Goal: Information Seeking & Learning: Find specific fact

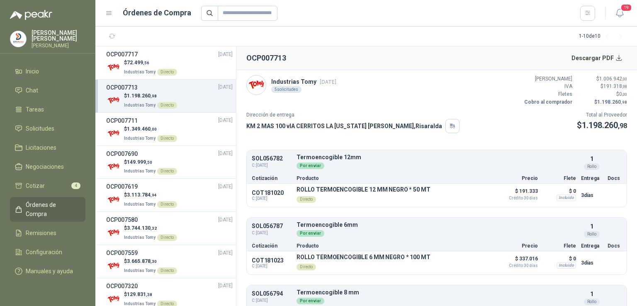
scroll to position [177, 0]
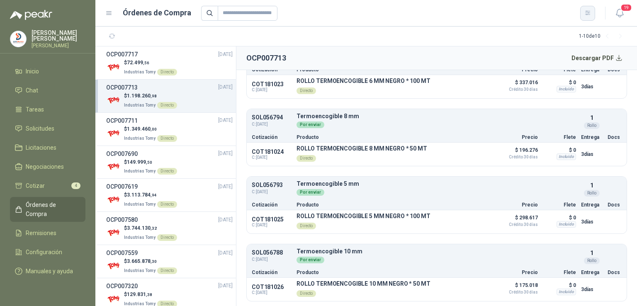
click at [593, 17] on button "button" at bounding box center [587, 13] width 15 height 15
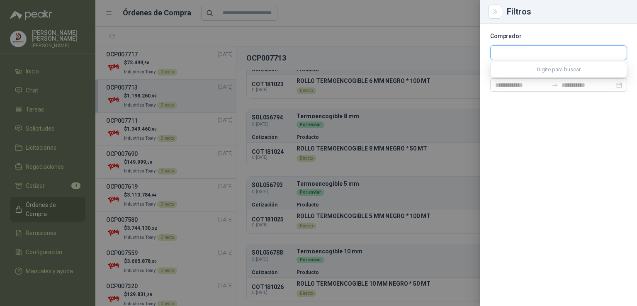
click at [540, 51] on input "text" at bounding box center [558, 53] width 136 height 14
type input "****"
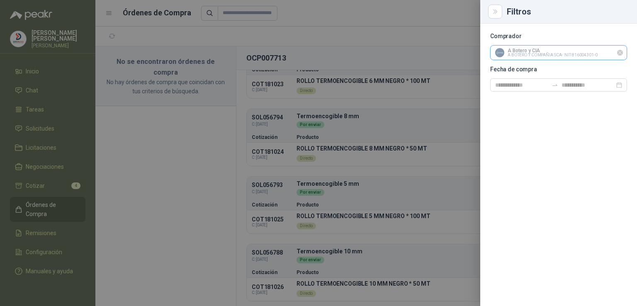
click at [536, 52] on input "text" at bounding box center [558, 53] width 136 height 14
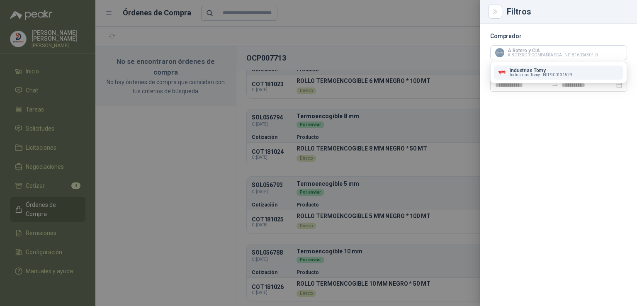
click at [539, 77] on button "Industrias Tomy Industrias Tomy - NIT : 900131529" at bounding box center [558, 72] width 129 height 14
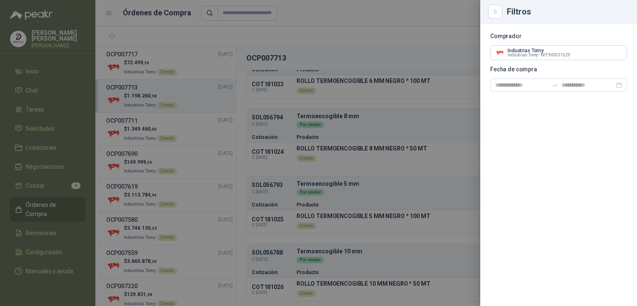
click at [539, 77] on section "Comprador Industrias Tomy Industrias Tomy - NIT : 900131529 Fecha de compra" at bounding box center [558, 63] width 137 height 58
click at [380, 91] on div at bounding box center [318, 153] width 637 height 306
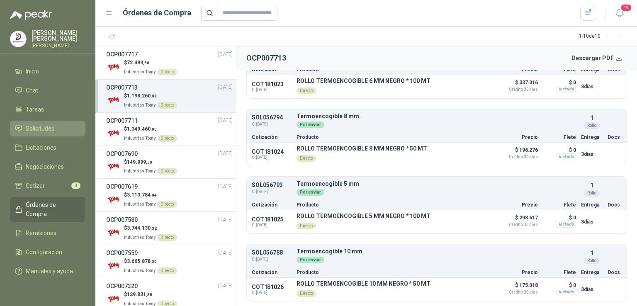
click at [54, 130] on li "Solicitudes" at bounding box center [47, 128] width 65 height 9
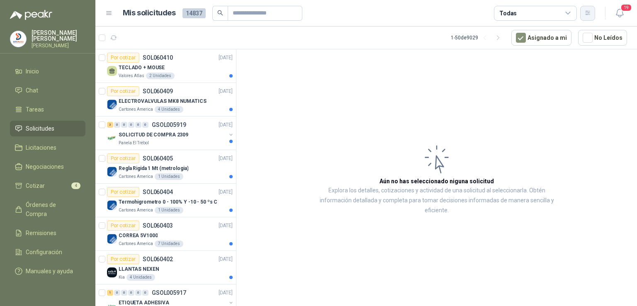
click at [591, 15] on button "button" at bounding box center [587, 13] width 15 height 15
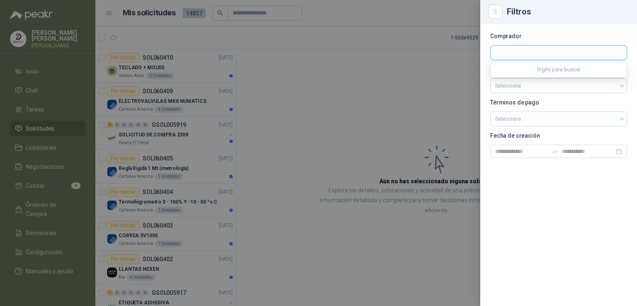
click at [557, 50] on input "text" at bounding box center [558, 53] width 136 height 14
type input "****"
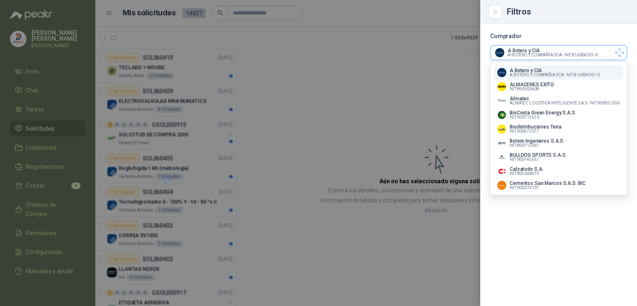
scroll to position [258, 0]
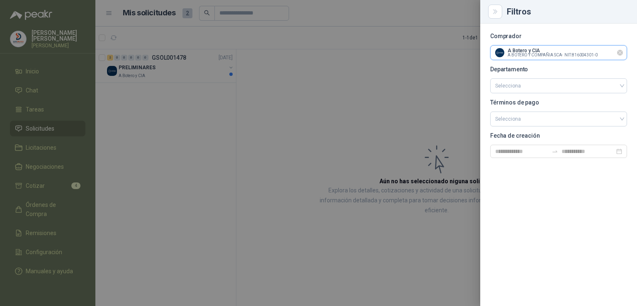
click at [557, 50] on input "text" at bounding box center [558, 53] width 136 height 14
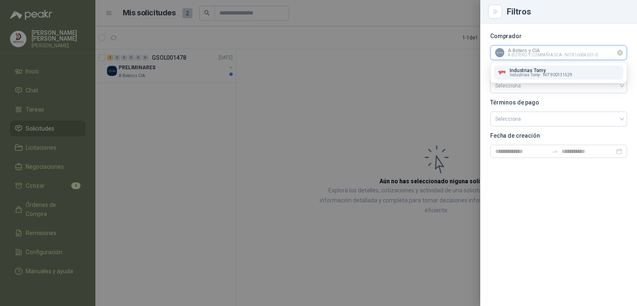
scroll to position [0, 0]
click at [547, 68] on p "Industrias Tomy" at bounding box center [540, 70] width 63 height 5
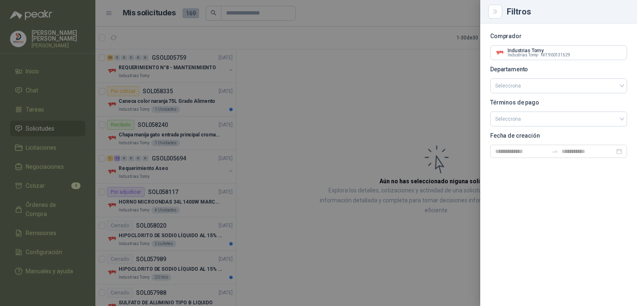
click at [367, 123] on div at bounding box center [318, 153] width 637 height 306
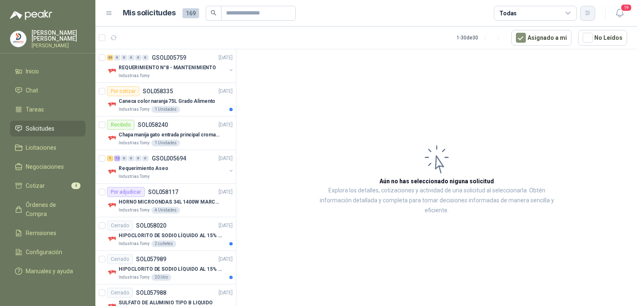
click at [590, 15] on icon "button" at bounding box center [587, 13] width 7 height 7
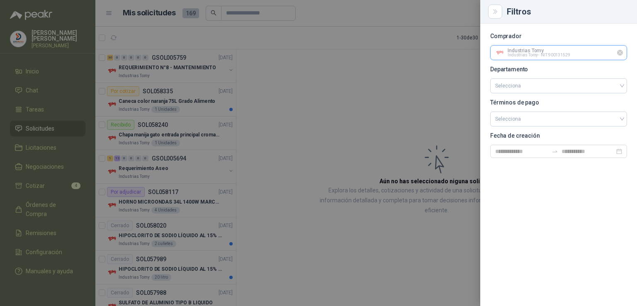
click at [577, 55] on input "text" at bounding box center [558, 53] width 136 height 14
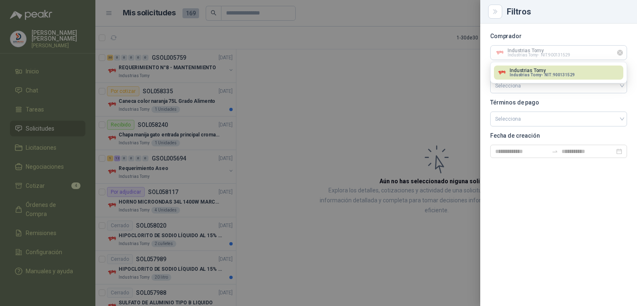
click at [618, 53] on icon "Limpiar" at bounding box center [619, 52] width 7 height 7
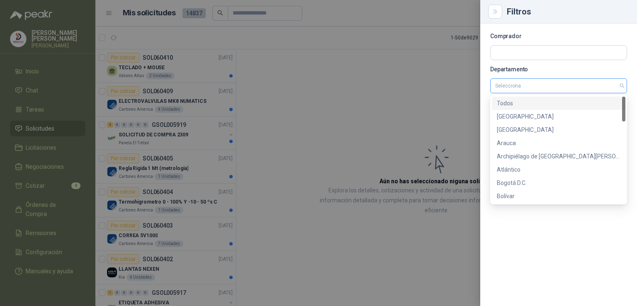
click at [622, 87] on div "Selecciona" at bounding box center [558, 85] width 137 height 15
click at [626, 135] on div "5d89afd1-db97-4cbc-af50-b12800816976 Todos Amazonas [GEOGRAPHIC_DATA] Arauca Ar…" at bounding box center [558, 149] width 137 height 109
click at [623, 141] on div at bounding box center [623, 150] width 3 height 106
click at [623, 153] on div at bounding box center [623, 150] width 3 height 106
click at [623, 160] on div at bounding box center [623, 150] width 3 height 106
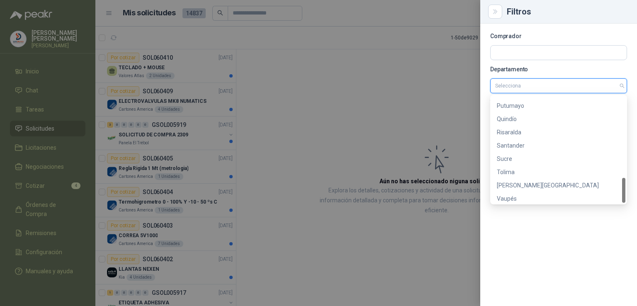
scroll to position [345, 0]
drag, startPoint x: 622, startPoint y: 118, endPoint x: 636, endPoint y: 221, distance: 104.2
click at [636, 221] on body "[PERSON_NAME] [PERSON_NAME] Inicio Chat Tareas Solicitudes Licitaciones Negocia…" at bounding box center [318, 153] width 637 height 306
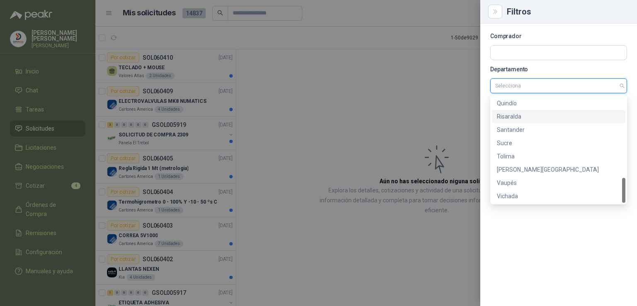
click at [509, 111] on div "Risaralda" at bounding box center [557, 116] width 133 height 13
click at [509, 111] on div "Selecciona" at bounding box center [558, 118] width 137 height 15
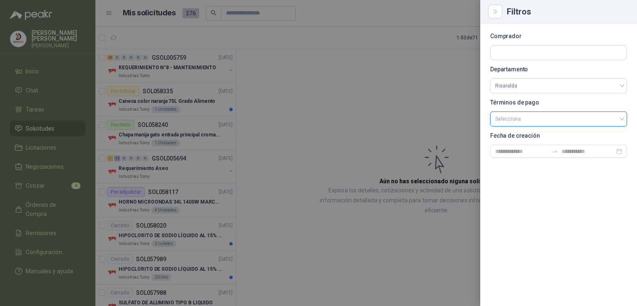
click at [428, 121] on div at bounding box center [318, 153] width 637 height 306
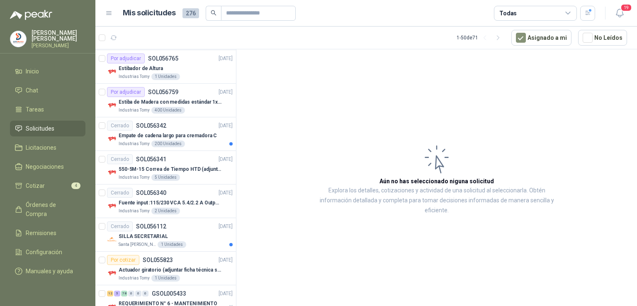
scroll to position [545, 0]
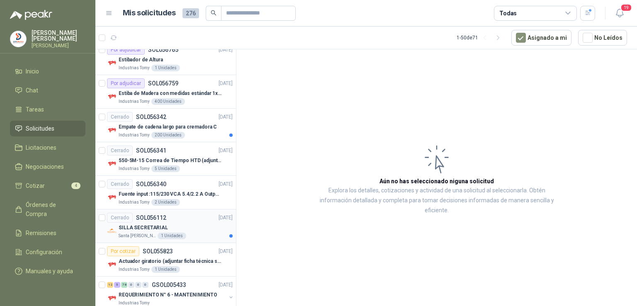
click at [139, 224] on p "SILLA SECRETARIAL" at bounding box center [143, 228] width 49 height 8
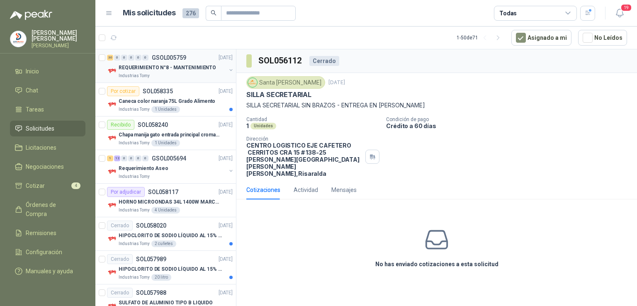
click at [183, 65] on p "REQUERIMIENTO N°8 - MANTENIMIENTO" at bounding box center [167, 68] width 97 height 8
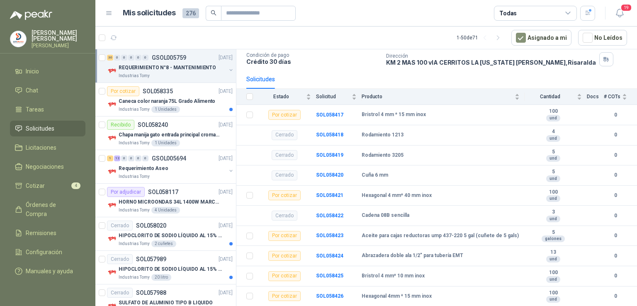
scroll to position [58, 0]
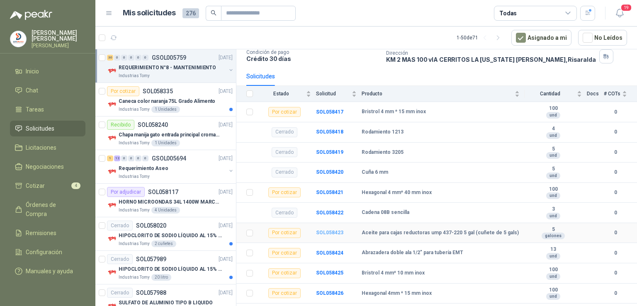
click at [329, 230] on b "SOL058423" at bounding box center [329, 233] width 27 height 6
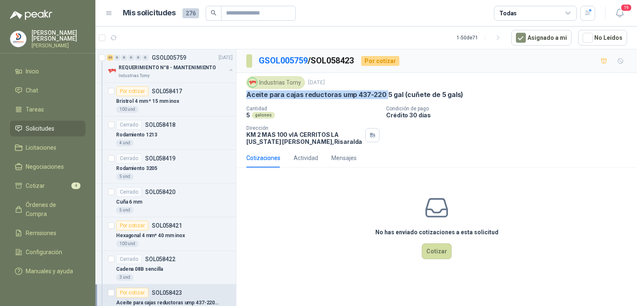
drag, startPoint x: 247, startPoint y: 92, endPoint x: 383, endPoint y: 95, distance: 135.5
click at [383, 95] on p "Aceite para cajas reductoras ump 437-220 5 gal (cuñete de 5 gals)" at bounding box center [354, 94] width 217 height 9
copy p "Aceite para cajas reductoras ump 437-220"
click at [143, 65] on p "REQUERIMIENTO N°8 - MANTENIMIENTO" at bounding box center [167, 68] width 97 height 8
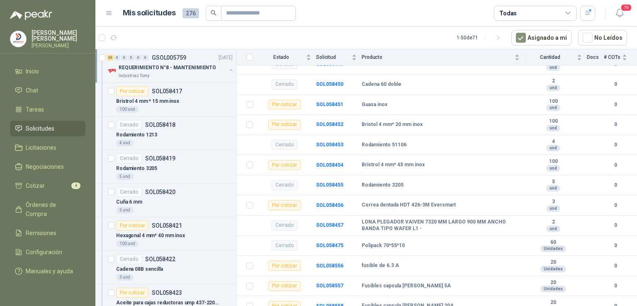
scroll to position [797, 0]
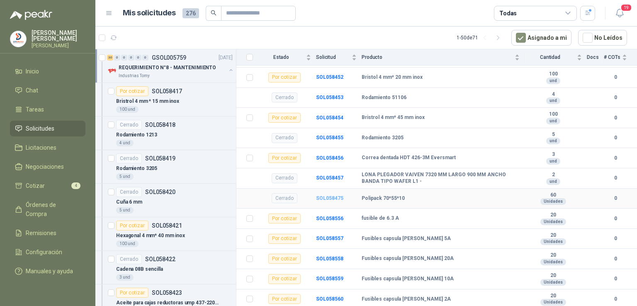
click at [335, 196] on b "SOL058475" at bounding box center [329, 198] width 27 height 6
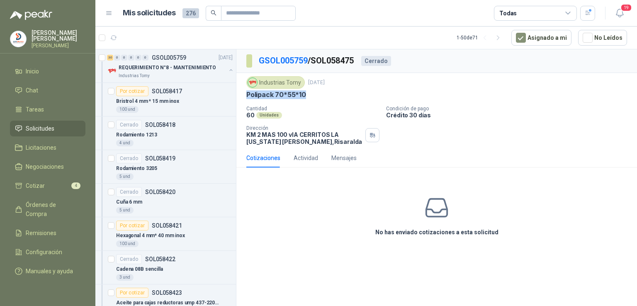
drag, startPoint x: 305, startPoint y: 93, endPoint x: 245, endPoint y: 94, distance: 59.3
click at [245, 94] on div "Industrias Tomy [DATE] Polipack 70*55*10 Cantidad 60 Unidades Condición de pago…" at bounding box center [436, 110] width 400 height 75
copy p "Polipack 70*55*10"
